Goal: Task Accomplishment & Management: Use online tool/utility

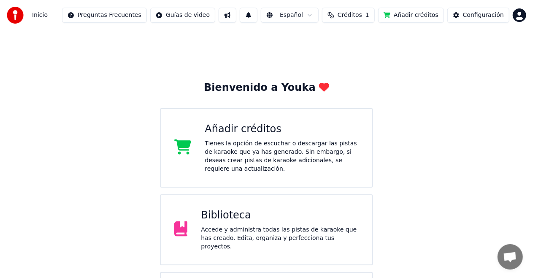
click at [362, 17] on span "Créditos" at bounding box center [350, 15] width 24 height 8
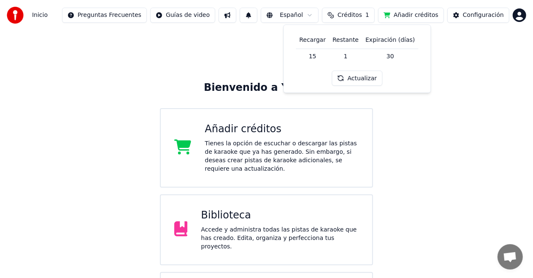
click at [352, 78] on button "Actualizar" at bounding box center [357, 77] width 50 height 15
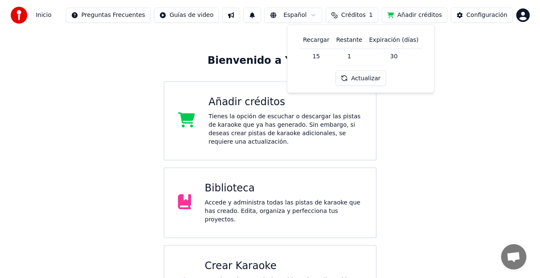
scroll to position [53, 0]
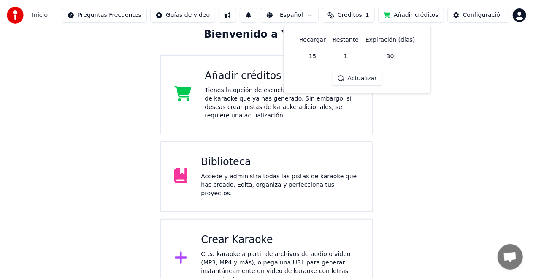
click at [221, 250] on div "Crea karaoke a partir de archivos de audio o video (MP3, MP4 y más), o pega una…" at bounding box center [280, 267] width 158 height 34
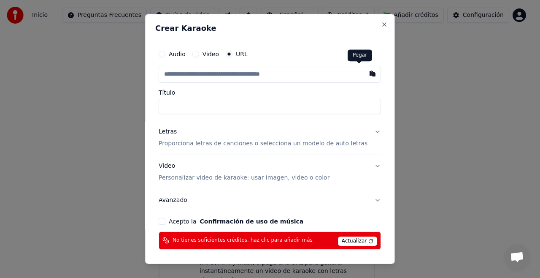
click at [365, 76] on button "button" at bounding box center [373, 73] width 17 height 15
type input "**********"
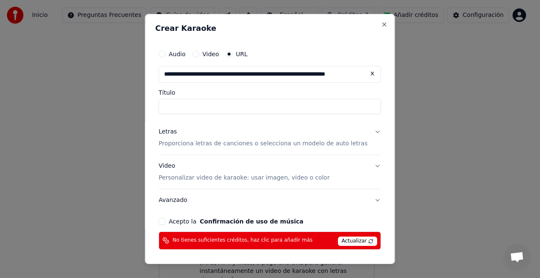
type input "**********"
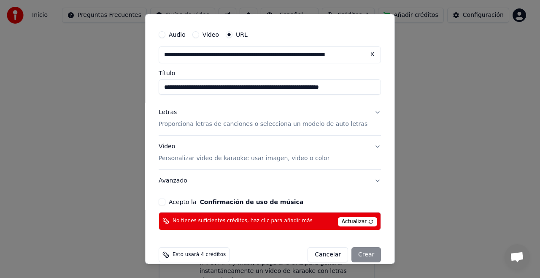
scroll to position [30, 0]
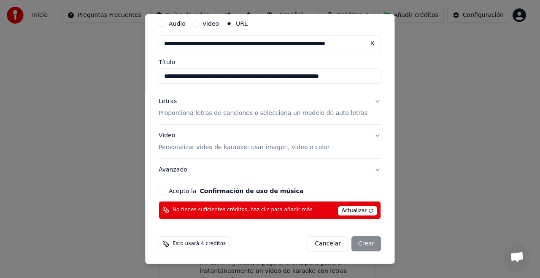
click at [364, 134] on button "Video Personalizar video de karaoke: usar imagen, video o color" at bounding box center [270, 142] width 222 height 34
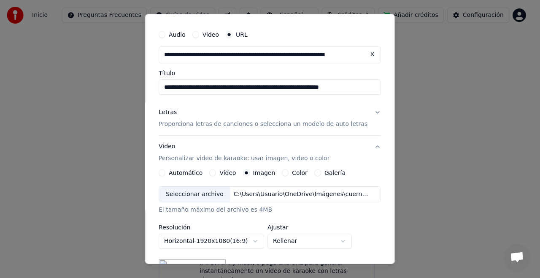
scroll to position [0, 0]
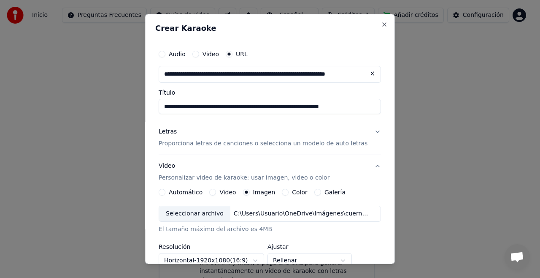
click at [365, 131] on button "Letras Proporciona letras de canciones o selecciona un modelo de auto letras" at bounding box center [270, 138] width 222 height 34
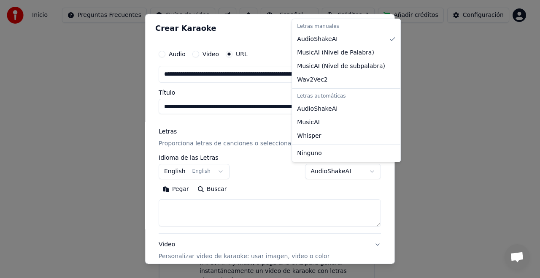
click at [356, 171] on body "**********" at bounding box center [266, 122] width 533 height 351
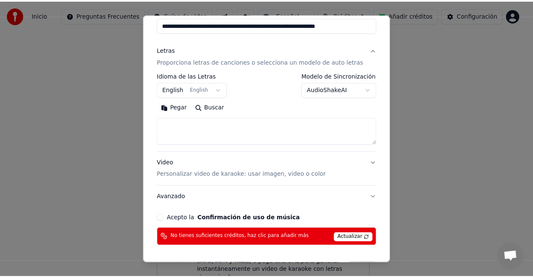
scroll to position [109, 0]
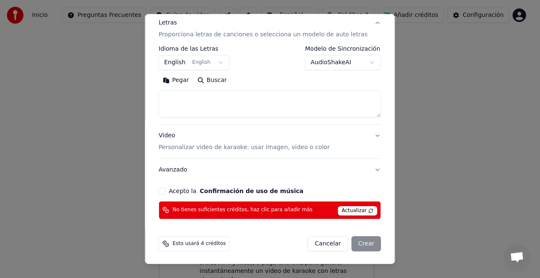
click at [360, 244] on div "Cancelar Crear" at bounding box center [344, 243] width 73 height 15
click at [356, 212] on span "Actualizar" at bounding box center [358, 210] width 40 height 9
click at [356, 208] on span "Actualizar" at bounding box center [358, 210] width 40 height 9
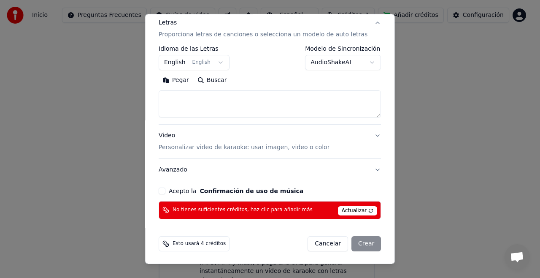
click at [356, 208] on span "Actualizar" at bounding box center [358, 210] width 40 height 9
click at [311, 242] on button "Cancelar" at bounding box center [328, 243] width 41 height 15
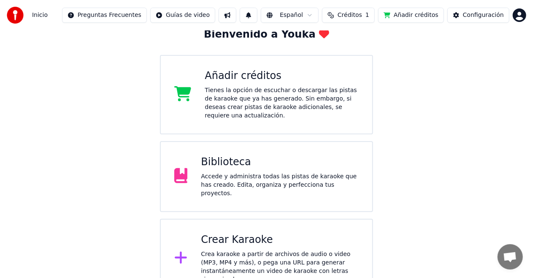
click at [412, 15] on button "Añadir créditos" at bounding box center [411, 15] width 66 height 15
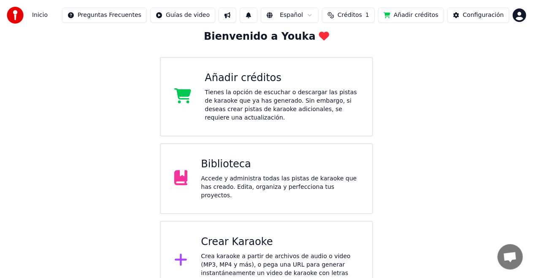
scroll to position [53, 0]
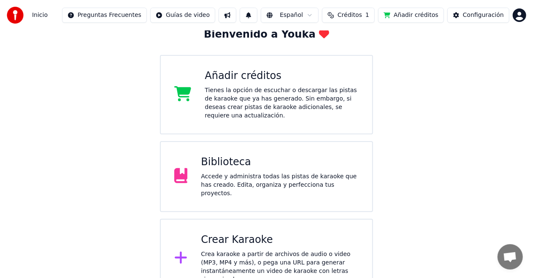
click at [236, 93] on div "Tienes la opción de escuchar o descargar las pistas de karaoke que ya has gener…" at bounding box center [282, 103] width 154 height 34
click at [481, 10] on button "Configuración" at bounding box center [478, 15] width 62 height 15
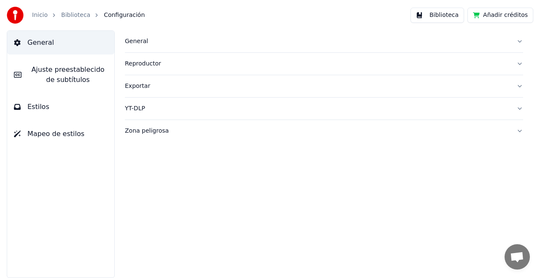
click at [158, 133] on div "Zona peligrosa" at bounding box center [317, 131] width 385 height 8
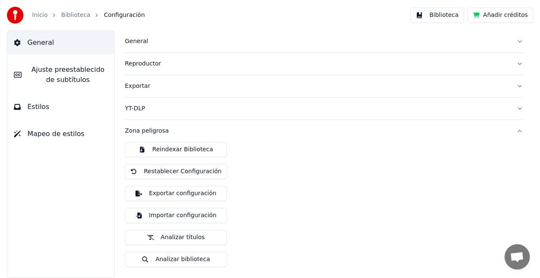
click at [517, 19] on button "Añadir créditos" at bounding box center [501, 15] width 66 height 15
click at [38, 14] on link "Inicio" at bounding box center [40, 15] width 16 height 8
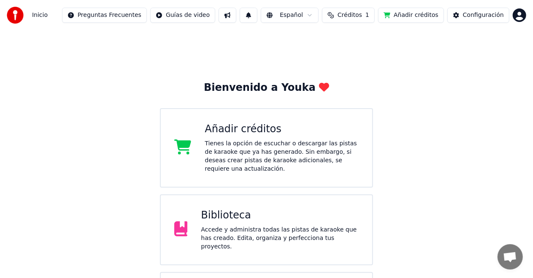
click at [416, 14] on button "Añadir créditos" at bounding box center [411, 15] width 66 height 15
click at [529, 2] on div "Inicio Preguntas Frecuentes Guías de video Español Créditos 1 Añadir créditos C…" at bounding box center [266, 15] width 533 height 30
